Goal: Information Seeking & Learning: Learn about a topic

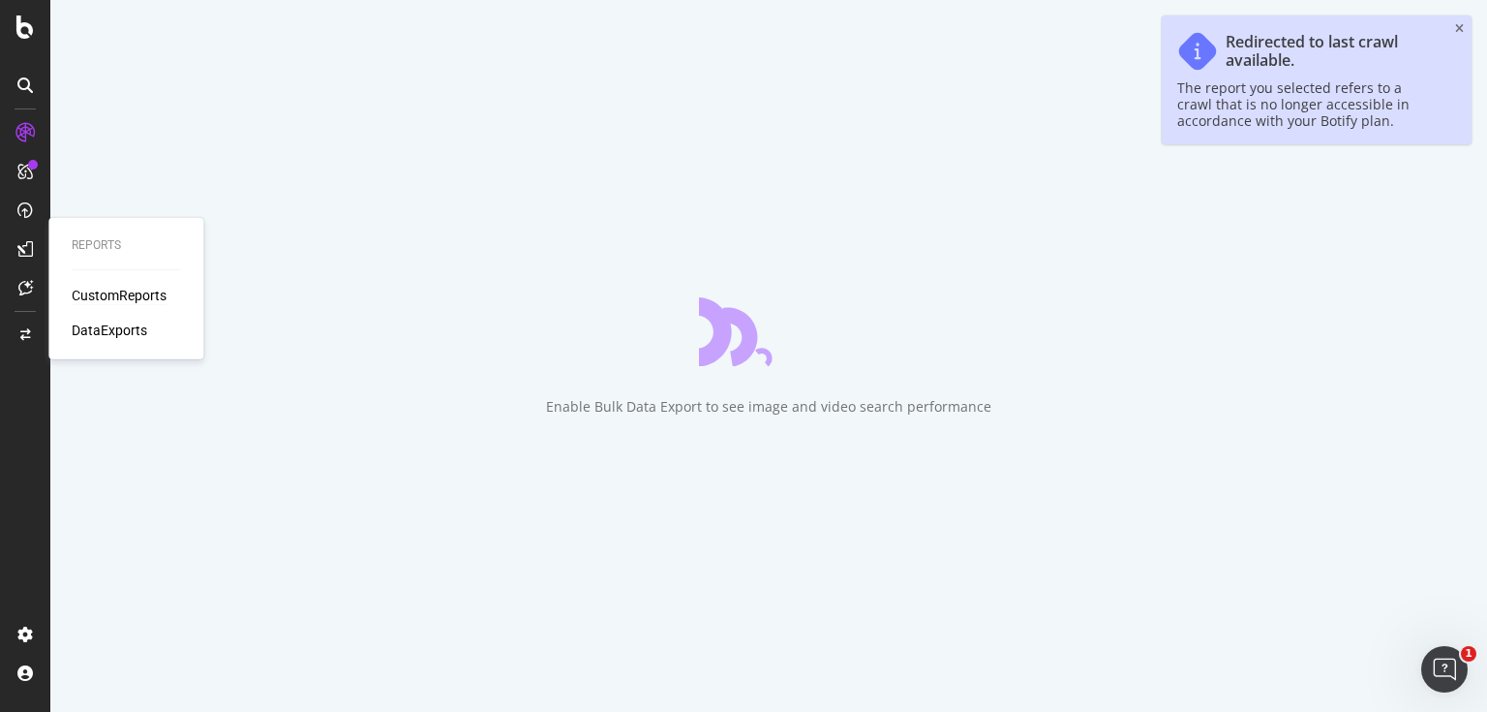
click at [93, 289] on div "CustomReports" at bounding box center [119, 295] width 95 height 19
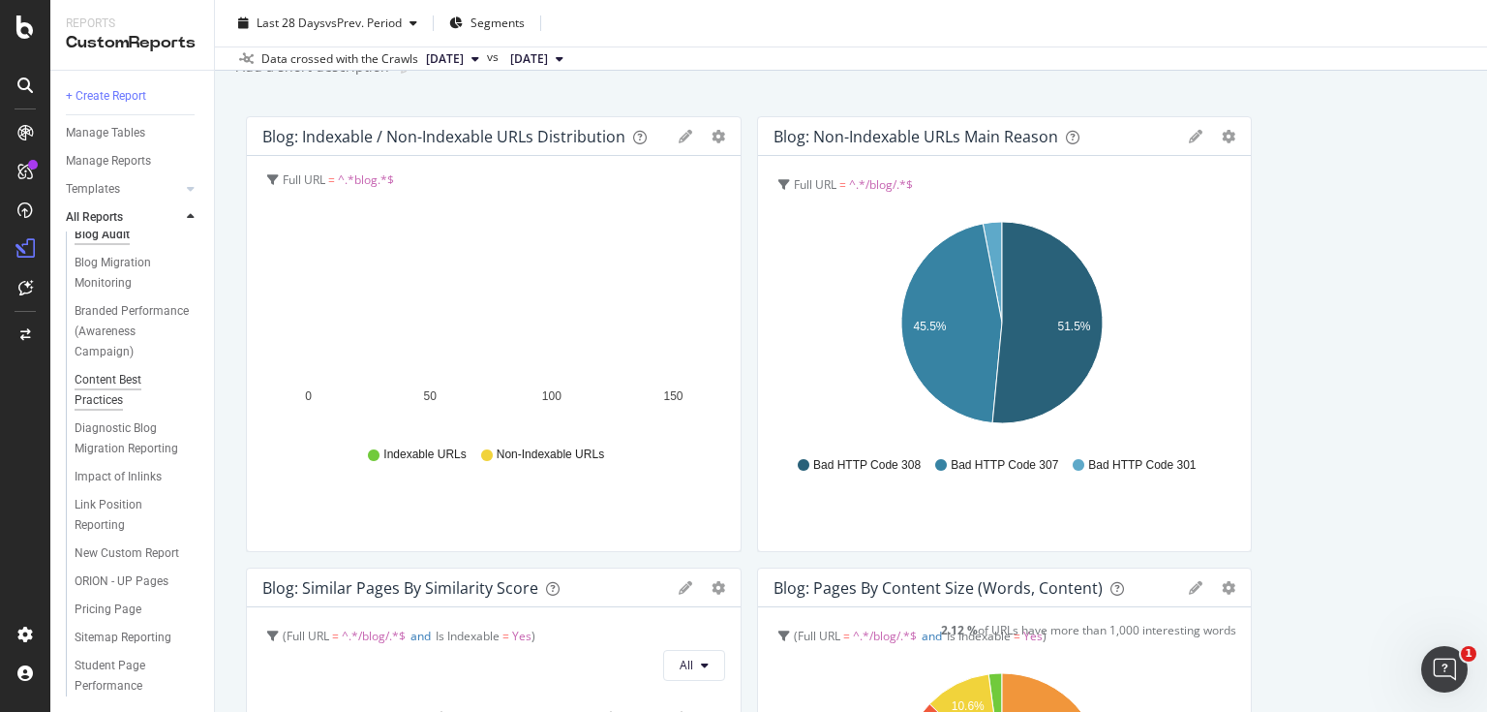
scroll to position [71, 0]
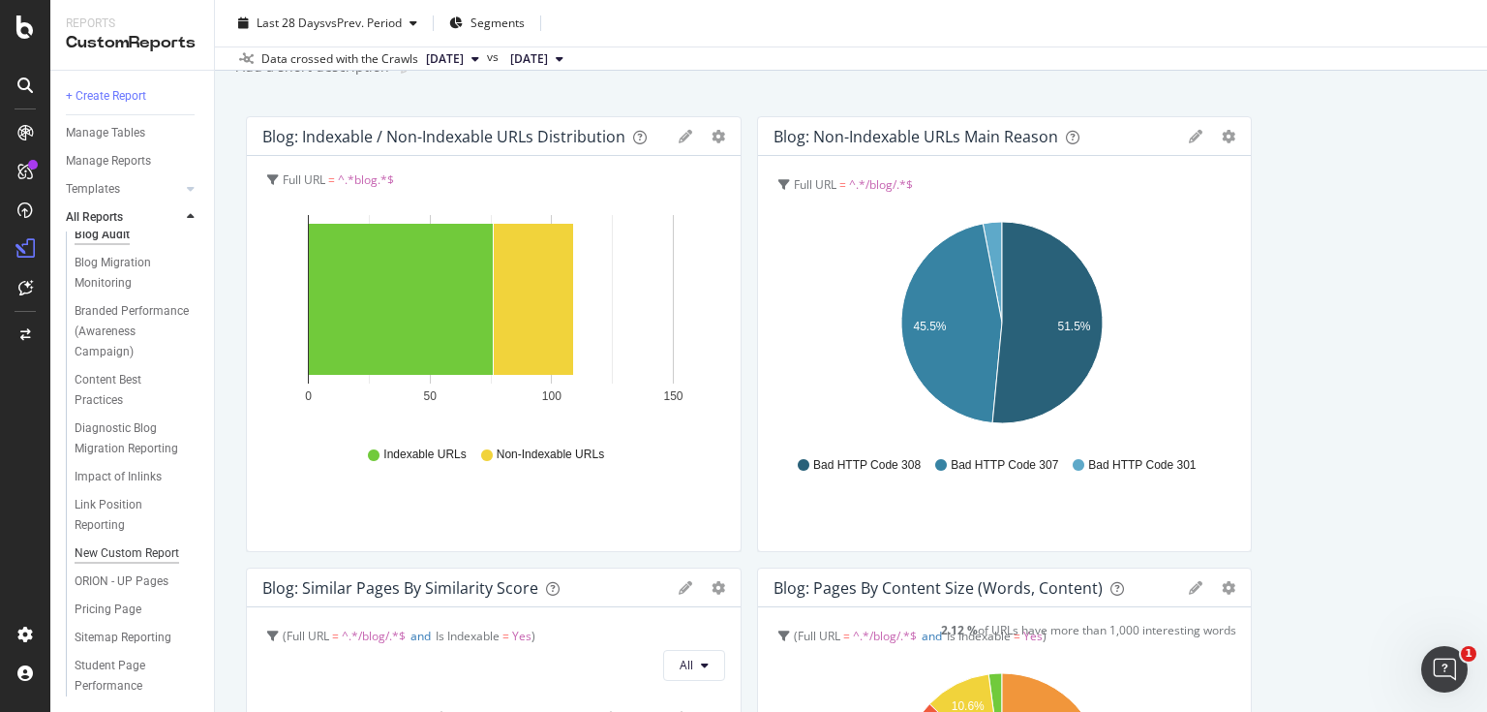
click at [96, 543] on div "New Custom Report" at bounding box center [127, 553] width 105 height 20
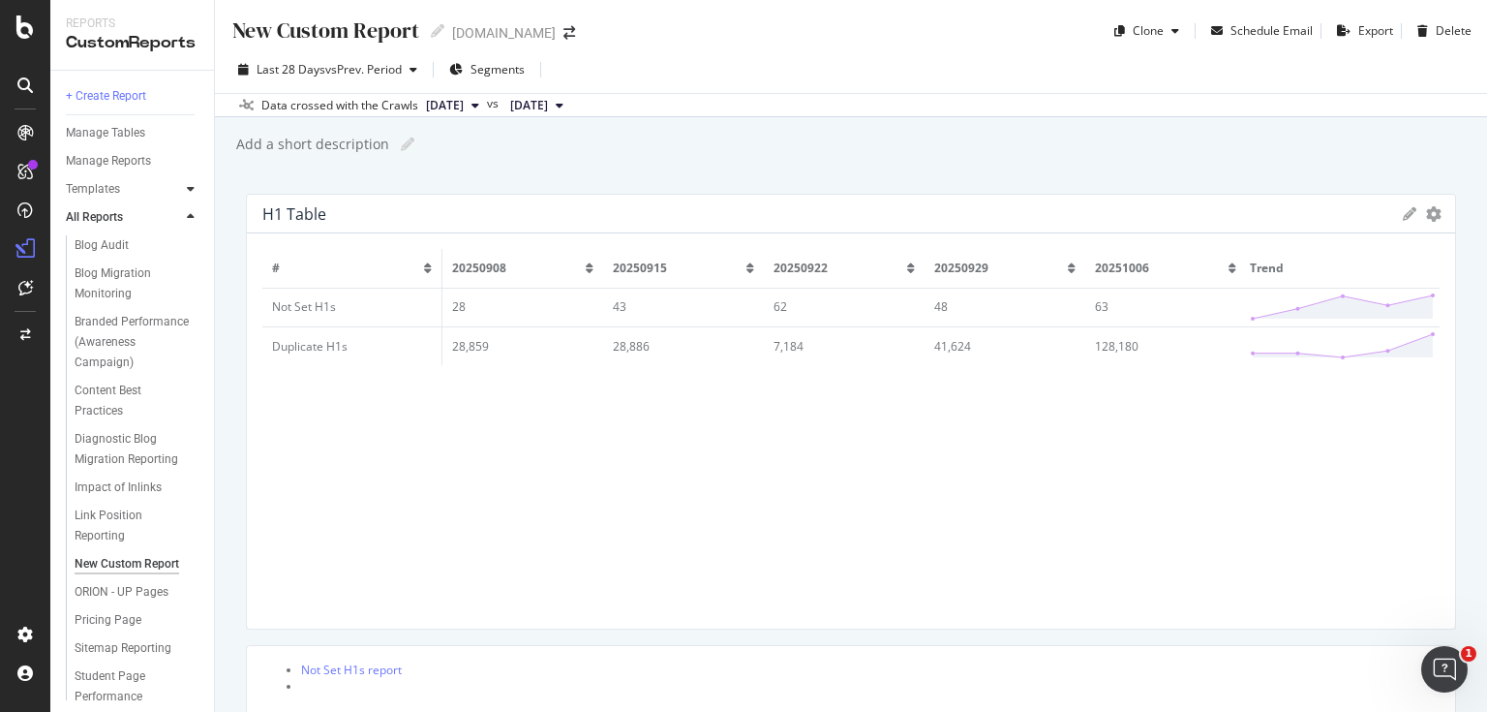
click at [187, 188] on icon at bounding box center [191, 189] width 8 height 12
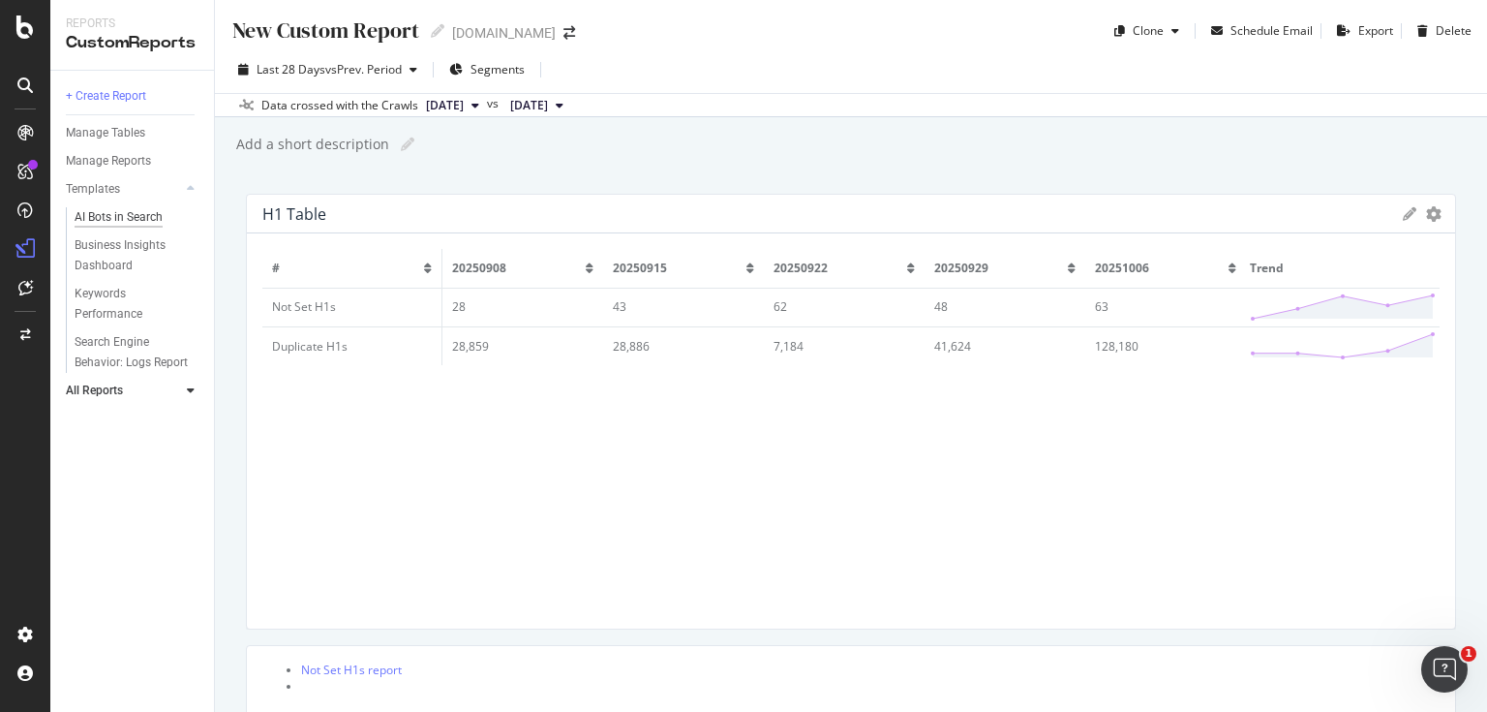
click at [119, 219] on div "AI Bots in Search" at bounding box center [119, 217] width 88 height 20
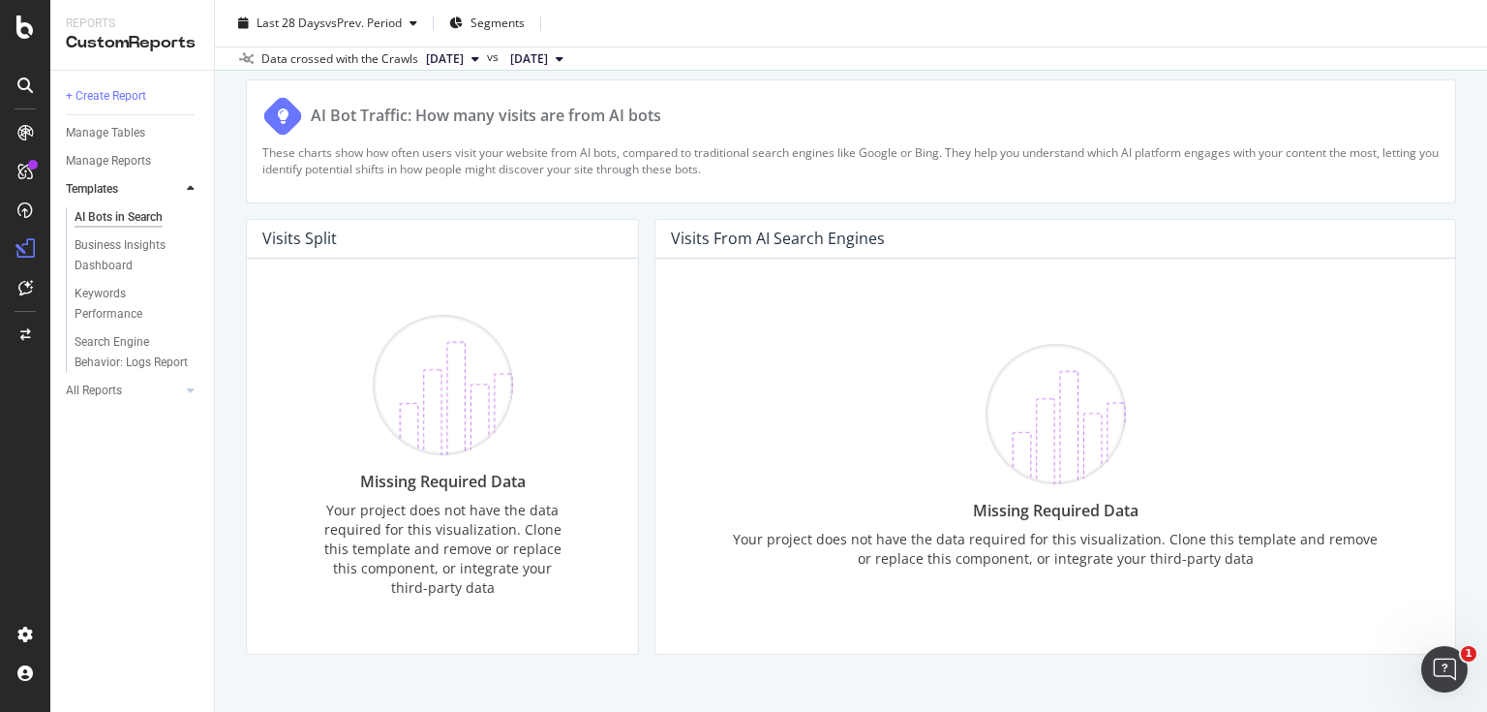
scroll to position [3334, 0]
